Goal: Check status

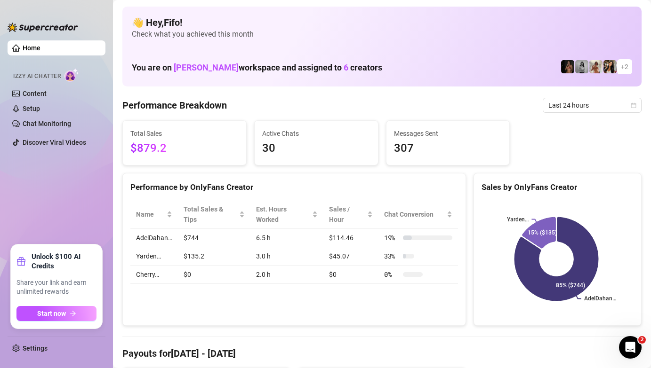
scroll to position [36, 0]
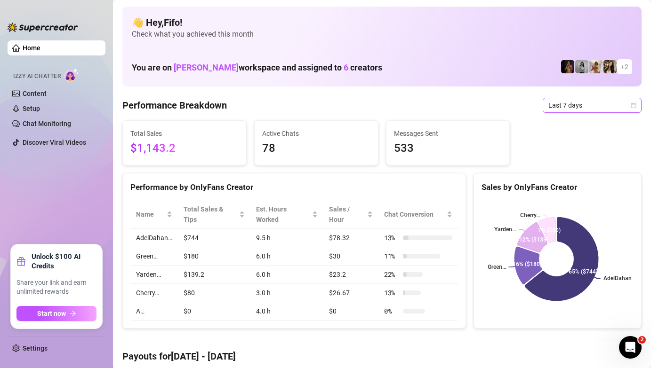
click at [585, 105] on span "Last 7 days" at bounding box center [592, 105] width 88 height 14
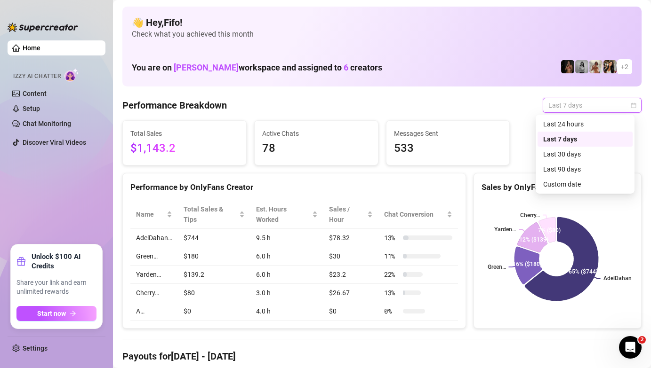
click at [582, 116] on div "Last 24 hours Last 7 days Last 30 days Last 24 hours Last 7 days Last 30 days L…" at bounding box center [585, 154] width 99 height 79
click at [582, 119] on div "Last 24 hours" at bounding box center [585, 124] width 84 height 10
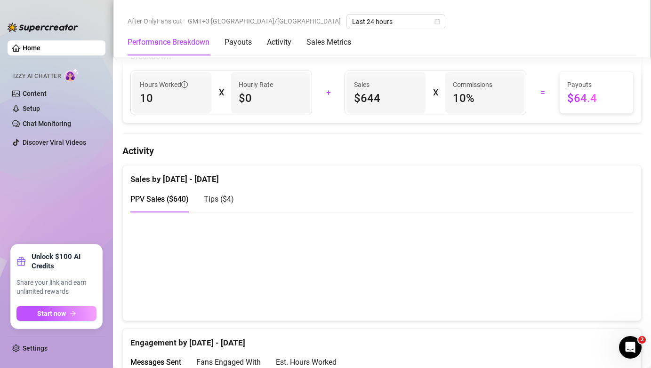
scroll to position [391, 0]
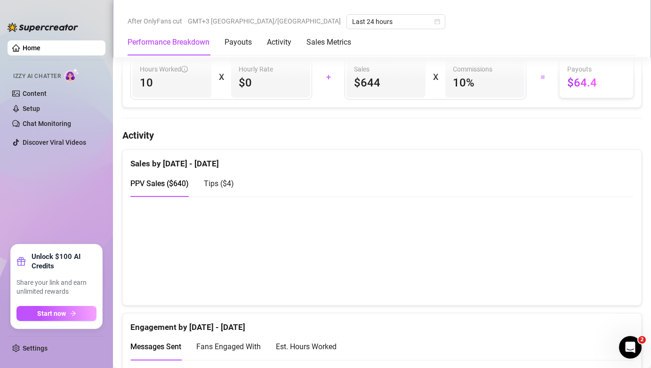
click at [260, 261] on canvas at bounding box center [378, 251] width 496 height 94
click at [385, 296] on div at bounding box center [382, 250] width 518 height 109
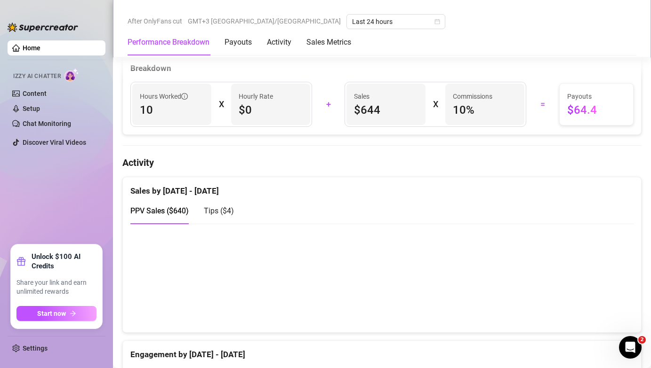
click at [218, 219] on div "Tips ( $4 )" at bounding box center [219, 211] width 30 height 27
click at [167, 208] on span "PPV Sales ( $640 )" at bounding box center [159, 211] width 58 height 9
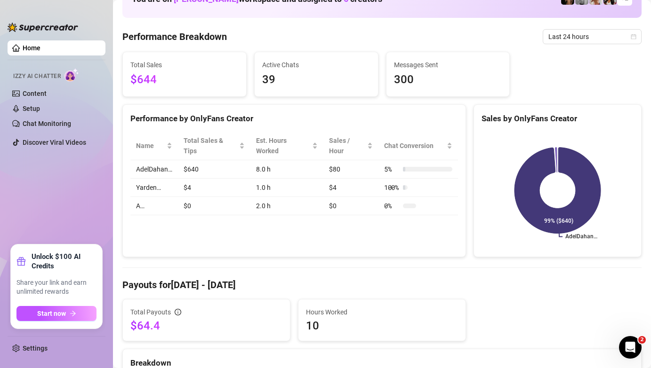
scroll to position [0, 0]
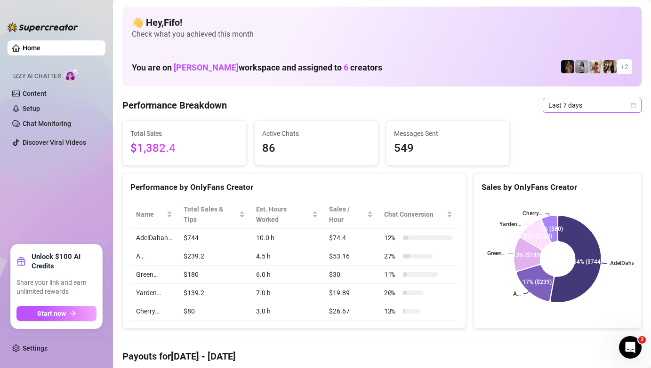
click at [577, 104] on span "Last 7 days" at bounding box center [592, 105] width 88 height 14
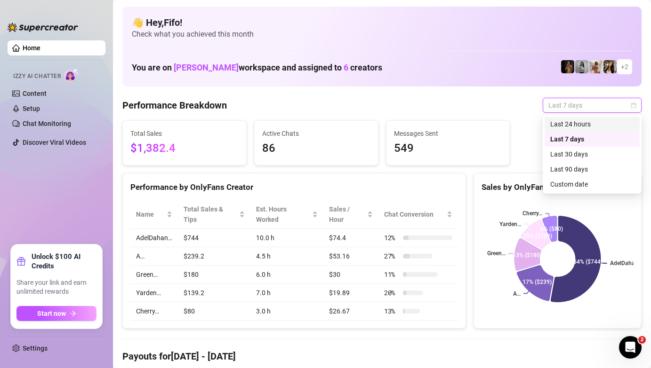
click at [569, 118] on div "Last 24 hours" at bounding box center [592, 124] width 95 height 15
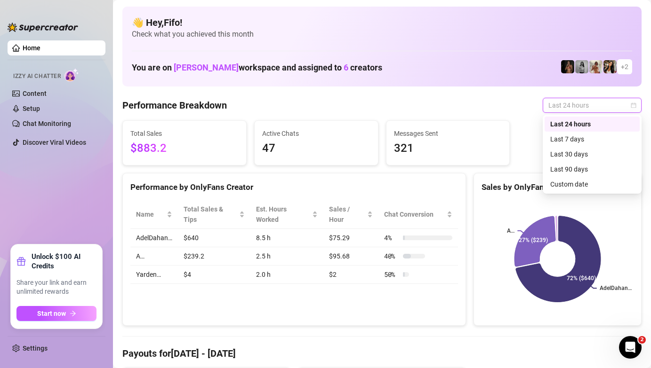
click at [593, 100] on span "Last 24 hours" at bounding box center [592, 105] width 88 height 14
click at [477, 65] on div "You are on Marko workspace and assigned to 6 creators + 2" at bounding box center [382, 67] width 500 height 20
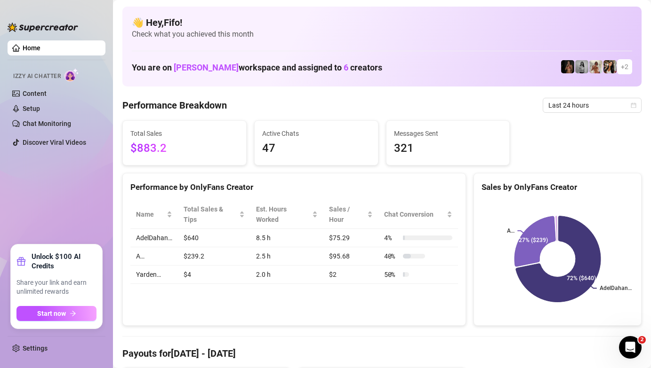
click at [640, 102] on div "Last 24 hours" at bounding box center [592, 105] width 99 height 15
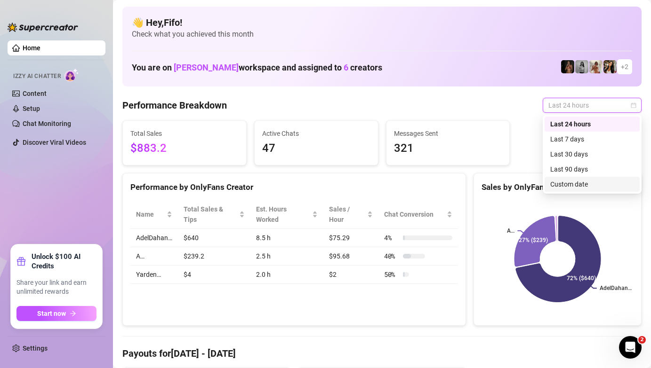
click at [605, 185] on div "Custom date" at bounding box center [592, 184] width 84 height 10
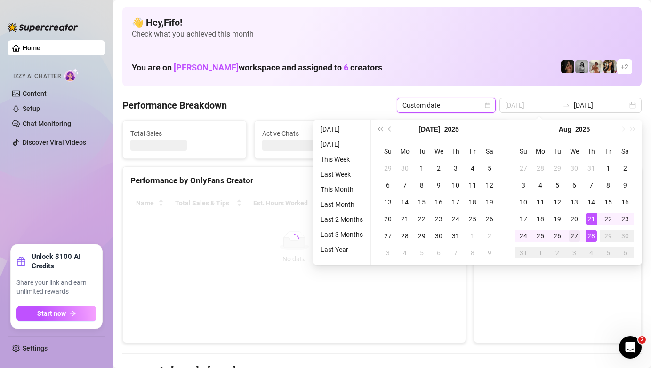
type input "2025-08-27"
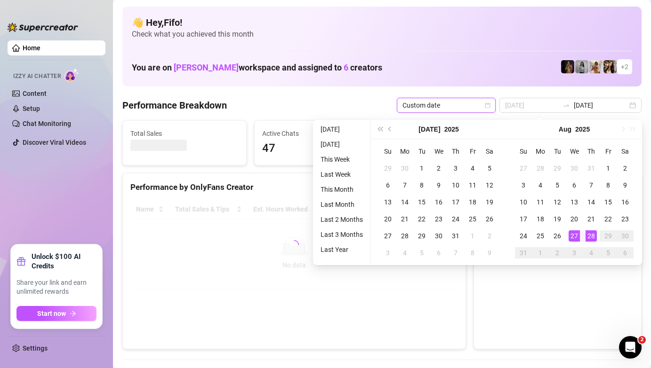
click at [574, 237] on div "27" at bounding box center [574, 236] width 11 height 11
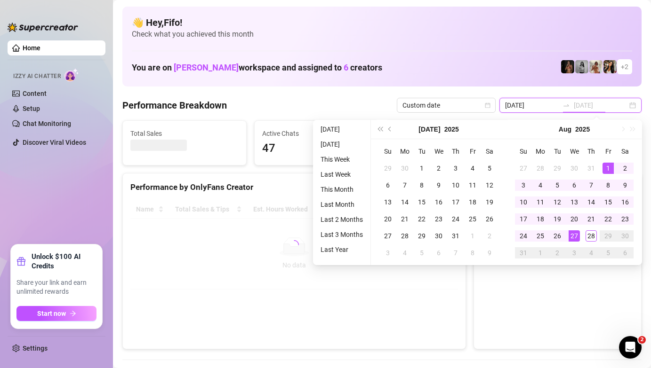
type input "2025-08-28"
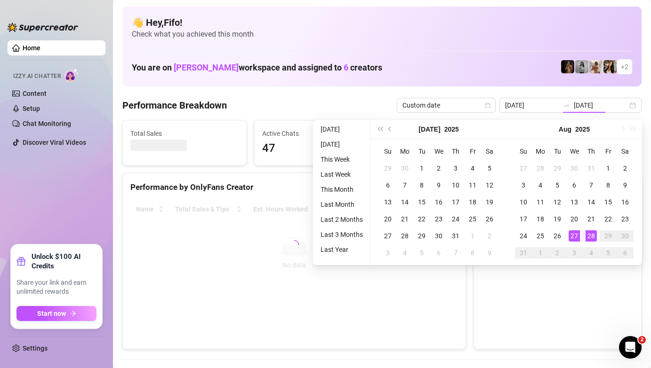
click at [577, 84] on div "👋 Hey, Fifo ! Check what you achieved this month You are on Marko workspace and…" at bounding box center [381, 47] width 519 height 80
